Goal: Transaction & Acquisition: Book appointment/travel/reservation

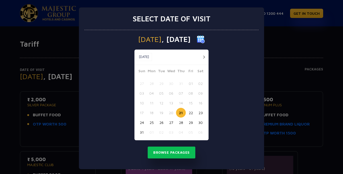
click at [197, 112] on button "23" at bounding box center [200, 113] width 10 height 10
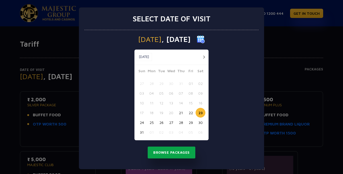
click at [164, 154] on button "Browse Packages" at bounding box center [172, 153] width 48 height 12
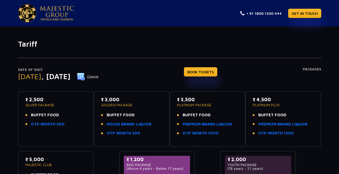
click at [3, 121] on div "Date of Visit [DATE] Change BOOK TICKETS Packages ₹ 2,500 SILVER PACKAGE BUFFET…" at bounding box center [169, 125] width 339 height 153
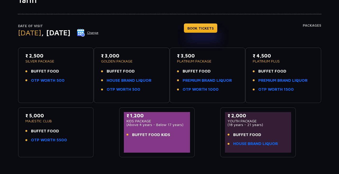
scroll to position [53, 0]
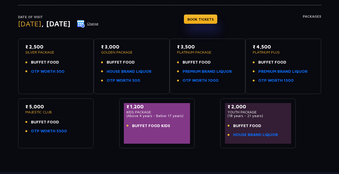
click at [183, 47] on p "₹ 3,500" at bounding box center [207, 46] width 61 height 7
drag, startPoint x: 183, startPoint y: 47, endPoint x: 189, endPoint y: 80, distance: 34.0
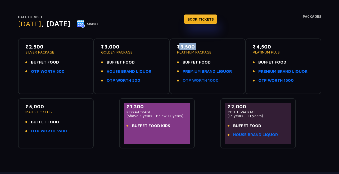
click at [189, 80] on link "OTP WORTH 1000" at bounding box center [200, 81] width 36 height 6
